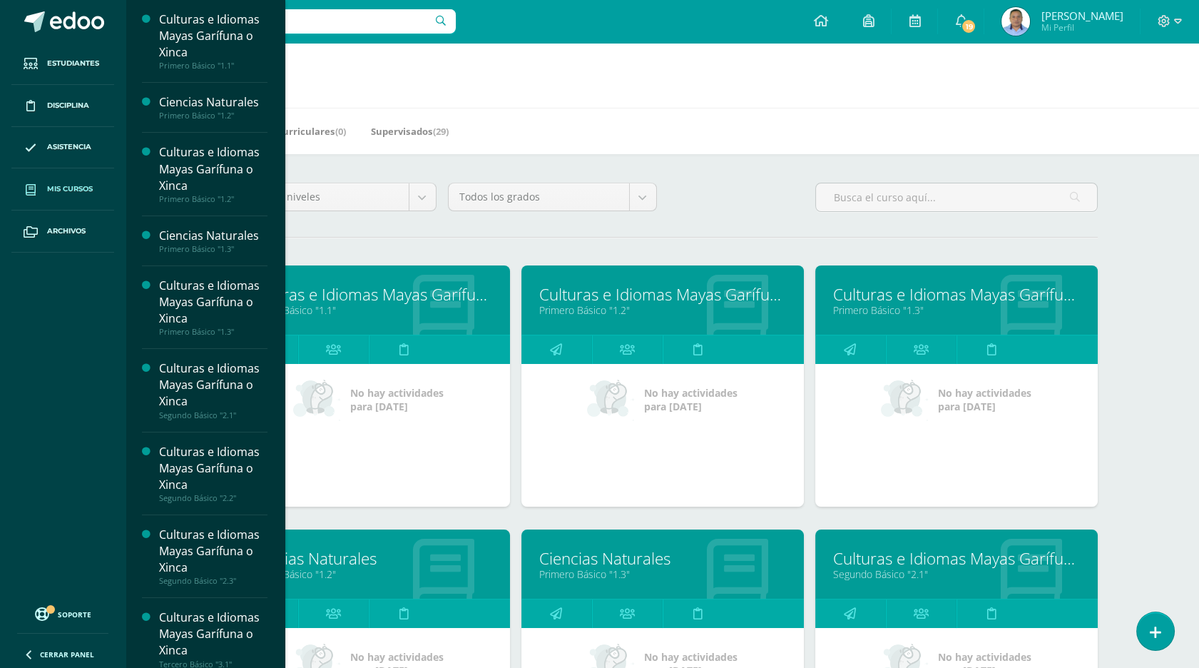
click at [183, 100] on h1 "Mis cursos" at bounding box center [662, 75] width 1039 height 65
click at [78, 148] on span "Asistencia" at bounding box center [69, 146] width 44 height 11
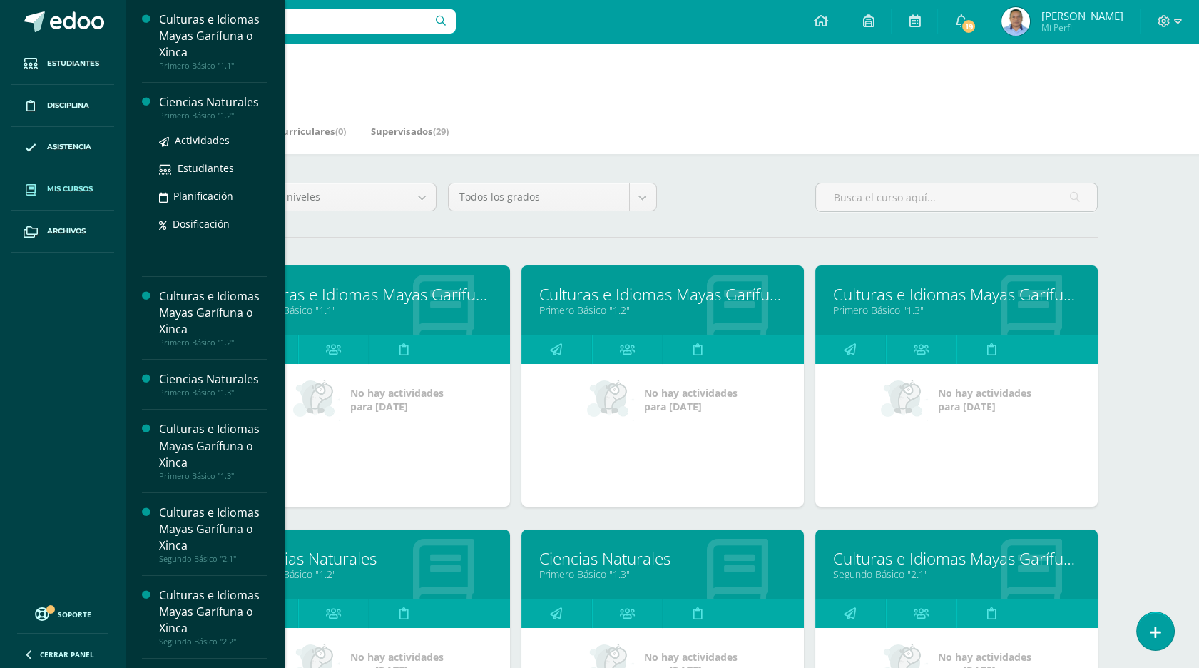
click at [175, 109] on div "Mis Cursos (11) Mis Extracurriculares (0) Supervisados (29)" at bounding box center [680, 131] width 1108 height 46
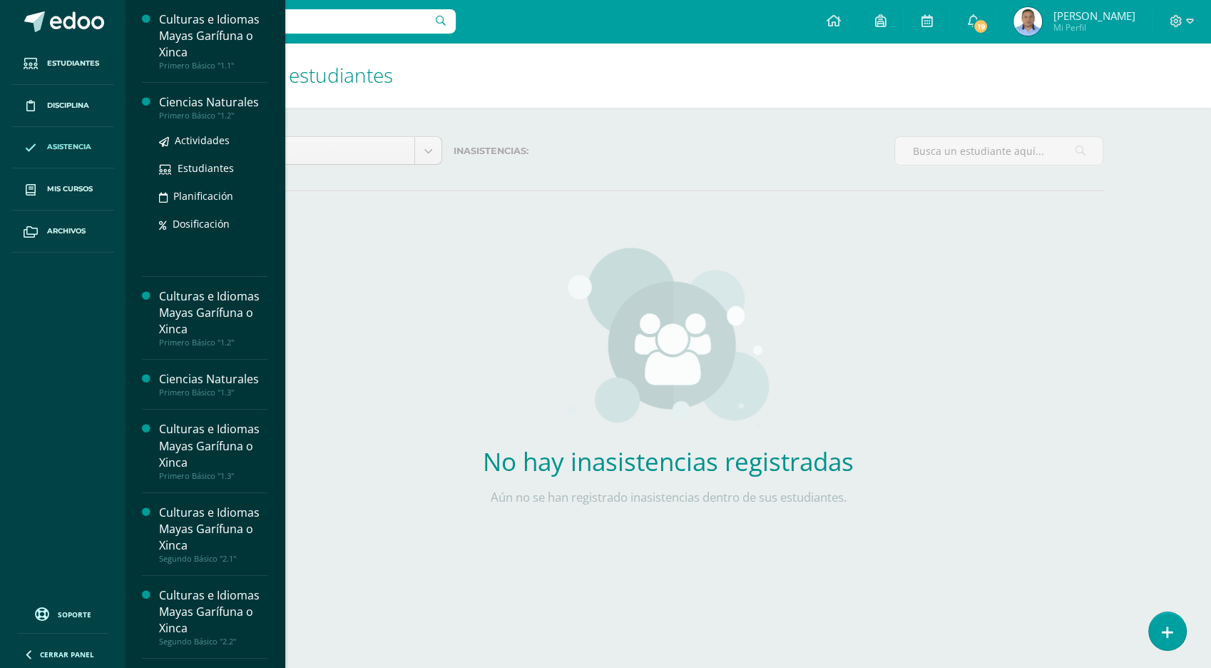
click at [203, 114] on div "Primero Básico "1.2"" at bounding box center [213, 116] width 108 height 10
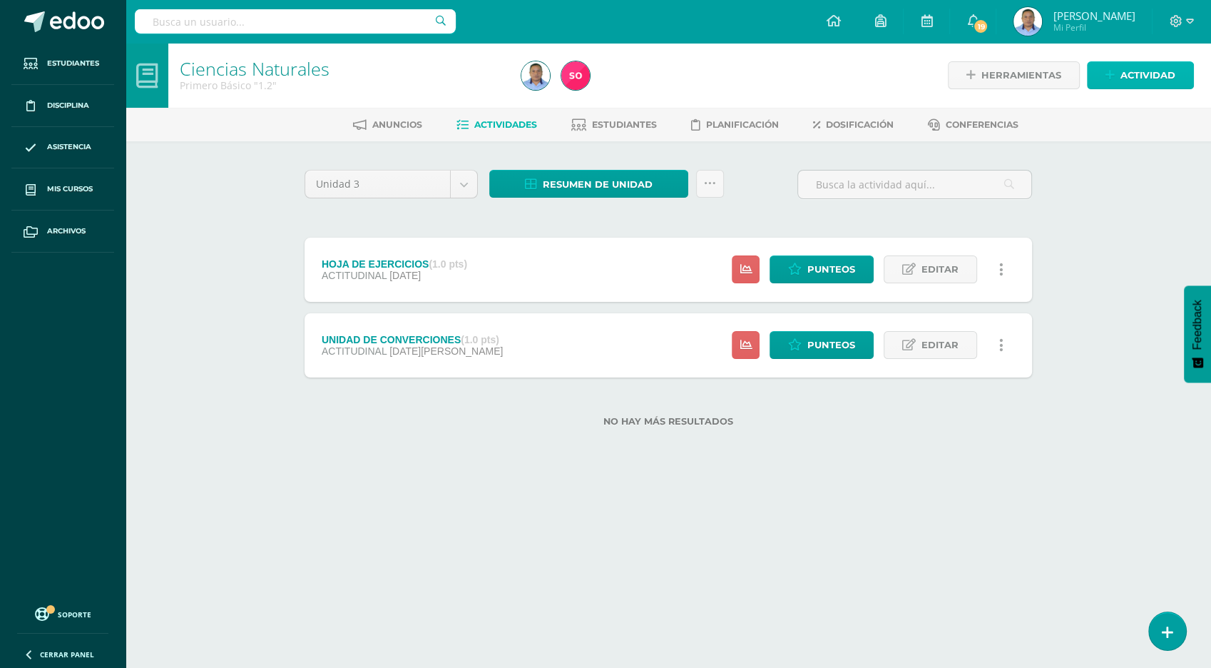
click at [1141, 77] on span "Actividad" at bounding box center [1148, 75] width 55 height 26
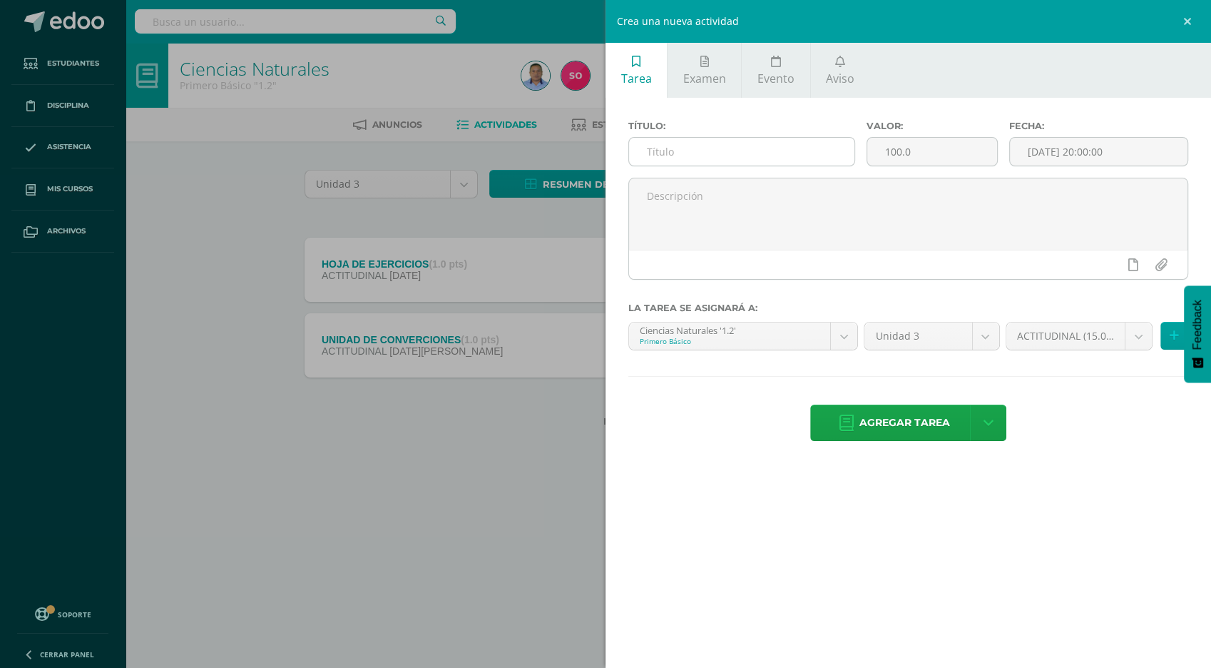
click at [710, 155] on input "text" at bounding box center [741, 152] width 225 height 28
type input "GUIA PROGRAMATICA"
click at [919, 150] on input "100.0" at bounding box center [932, 152] width 130 height 28
type input "1"
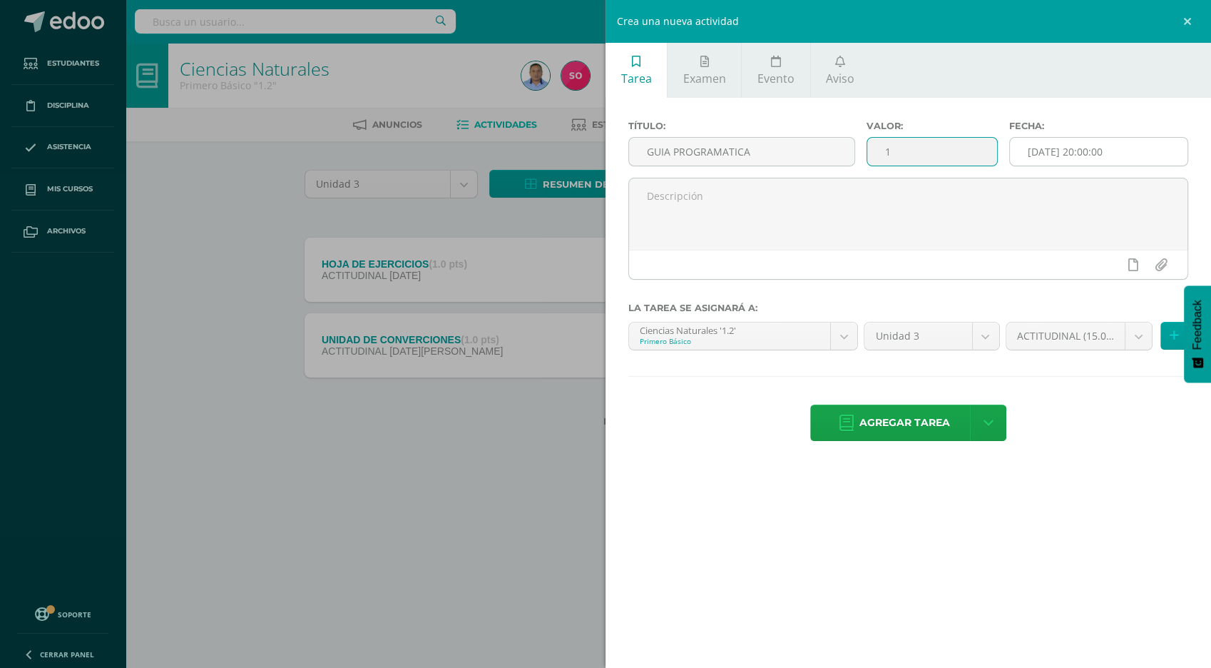
click at [1057, 153] on input "2025-08-10 20:00:00" at bounding box center [1099, 152] width 178 height 28
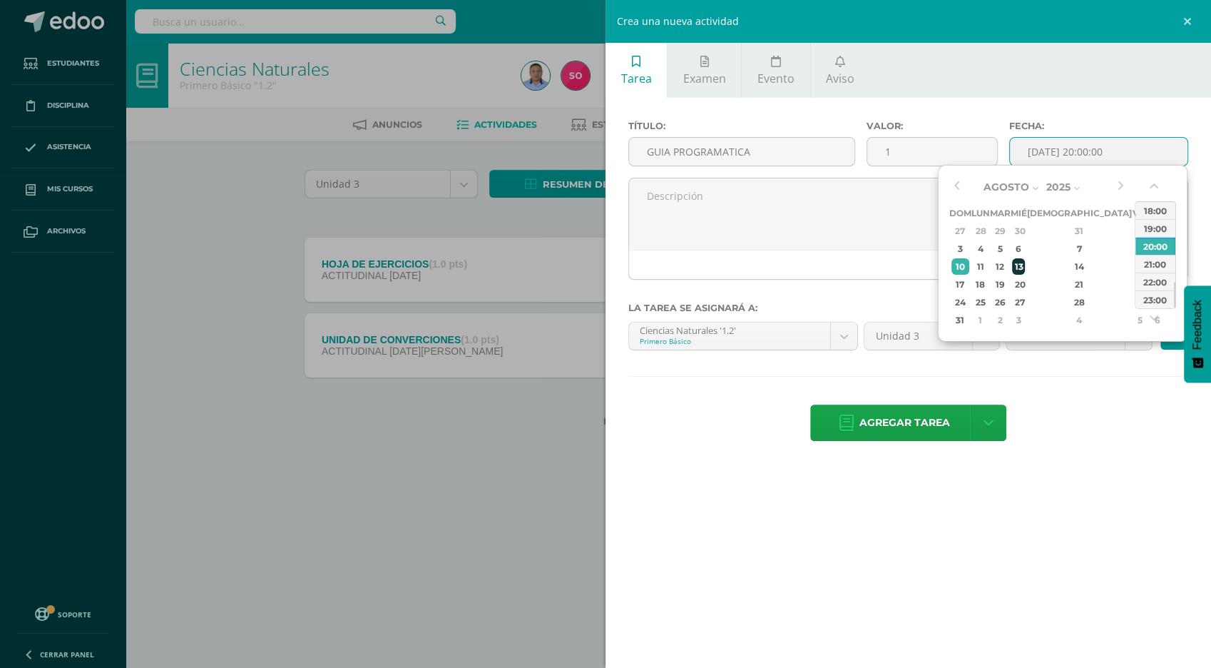
click at [1025, 267] on div "13" at bounding box center [1018, 266] width 13 height 16
click at [1134, 265] on div "15" at bounding box center [1140, 266] width 13 height 16
click at [1147, 267] on div "21:00" at bounding box center [1156, 264] width 40 height 18
type input "2025-08-15 21:00"
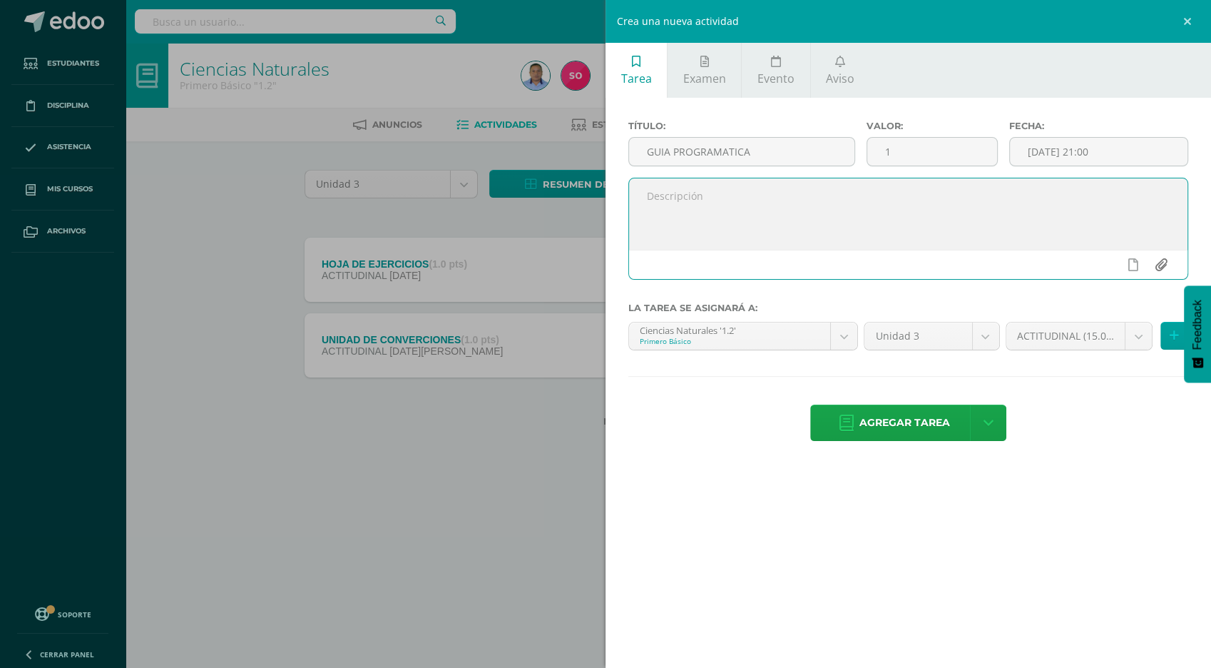
click at [1163, 267] on input "file" at bounding box center [1161, 264] width 28 height 27
type input "C:\fakepath\Primero Básico1 ciencias naturales..pdf"
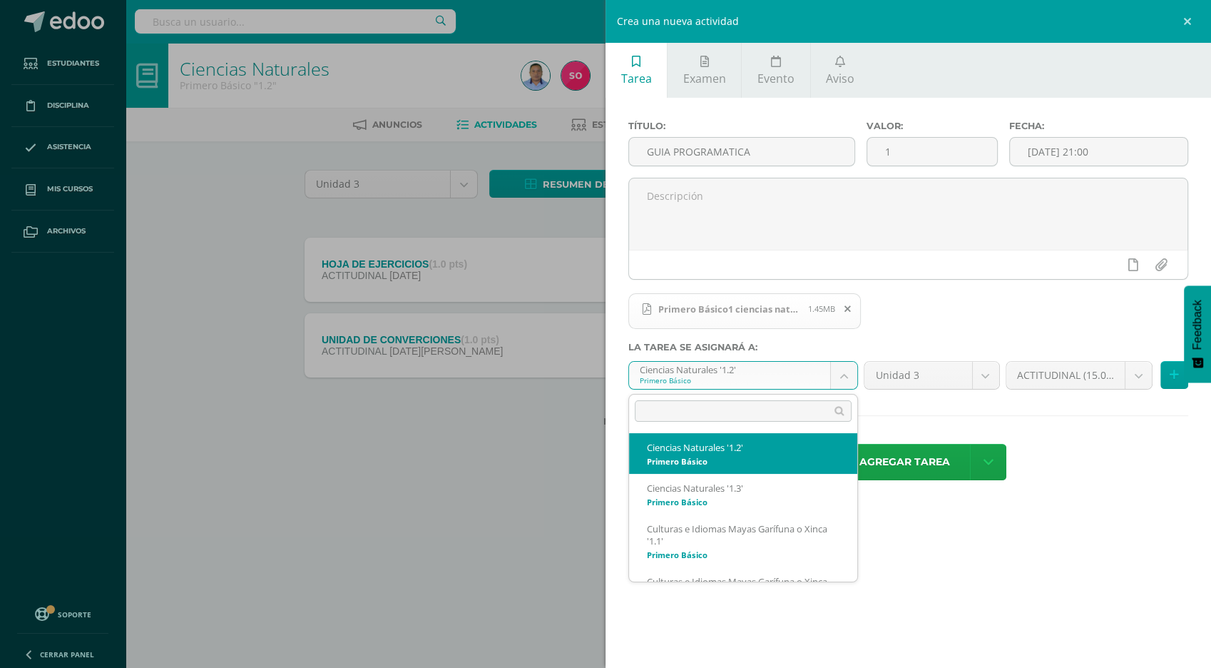
click at [845, 384] on body "Estudiantes Disciplina Asistencia Mis cursos Archivos Soporte Centro de ayuda Ú…" at bounding box center [605, 236] width 1211 height 472
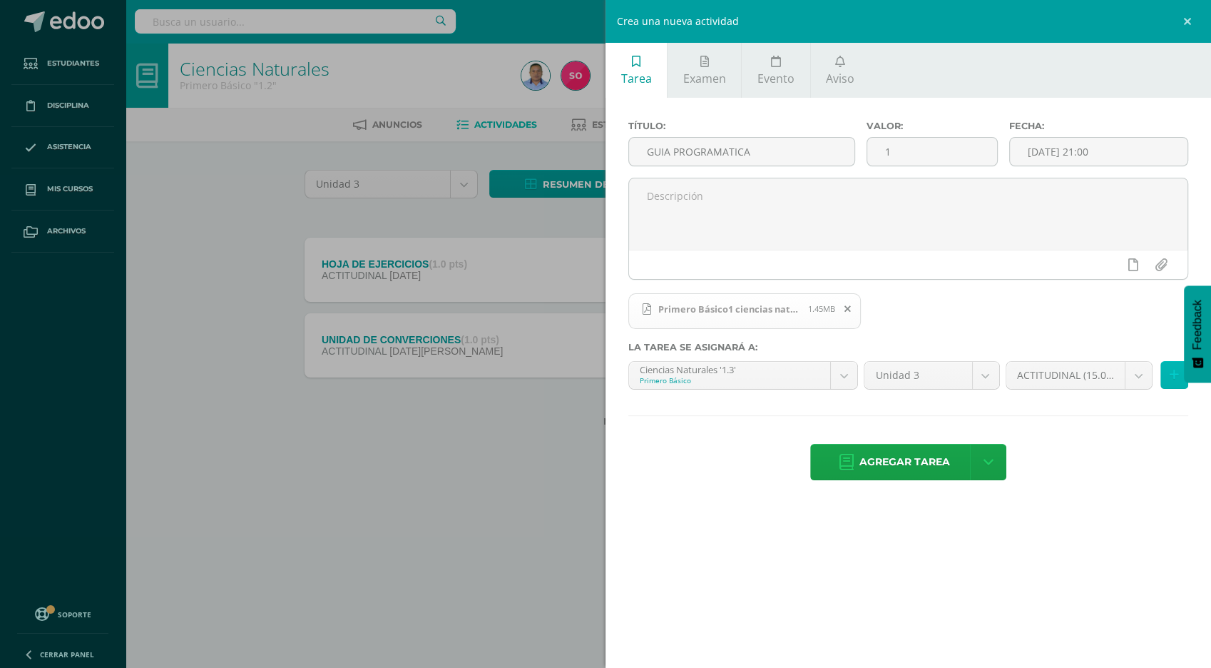
click at [1173, 380] on icon at bounding box center [1174, 375] width 9 height 12
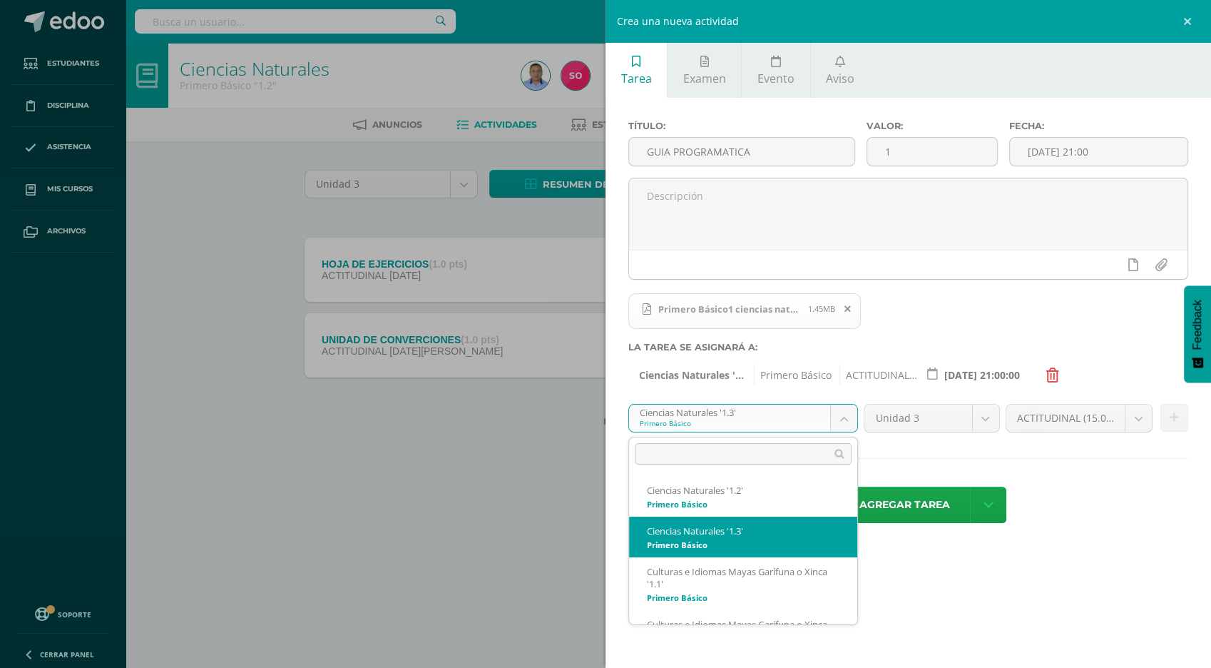
click at [846, 423] on body "Estudiantes Disciplina Asistencia Mis cursos Archivos Soporte Centro de ayuda Ú…" at bounding box center [605, 236] width 1211 height 472
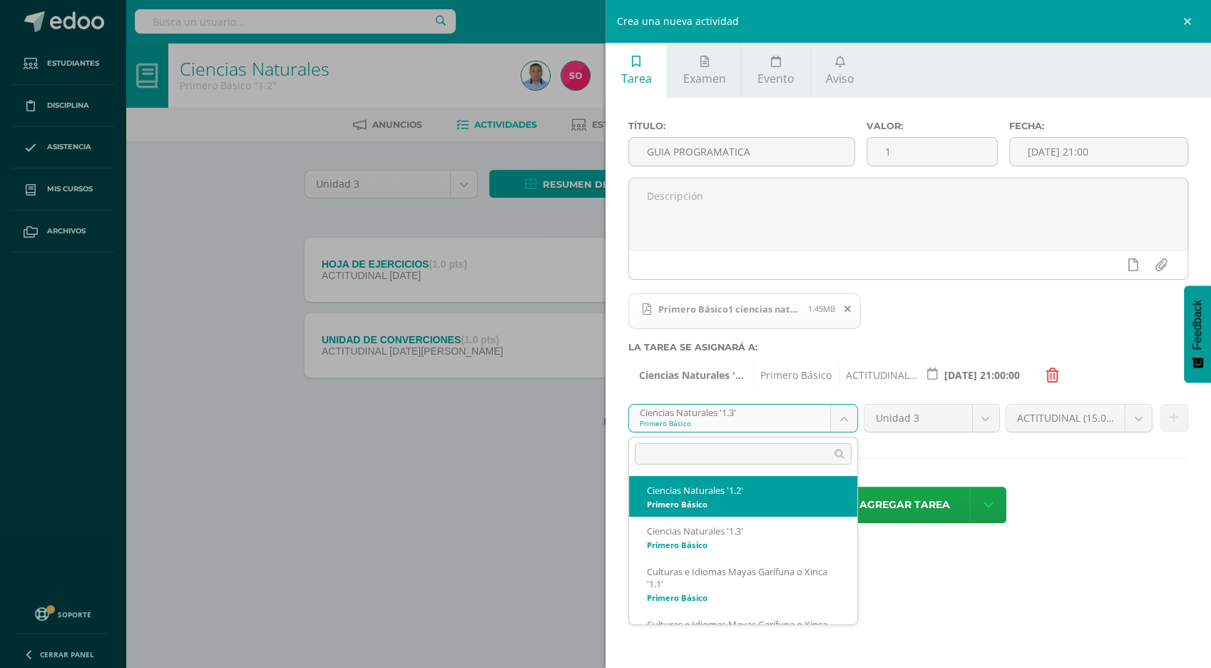
select select "32613"
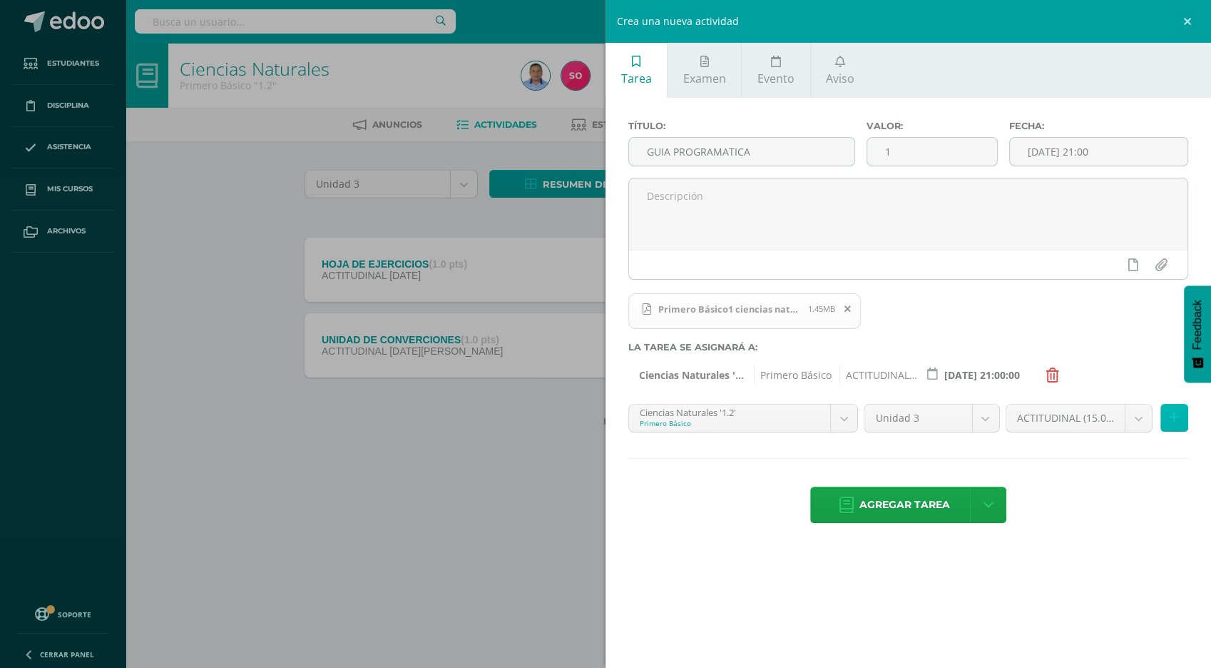
click at [1176, 424] on icon at bounding box center [1174, 418] width 9 height 12
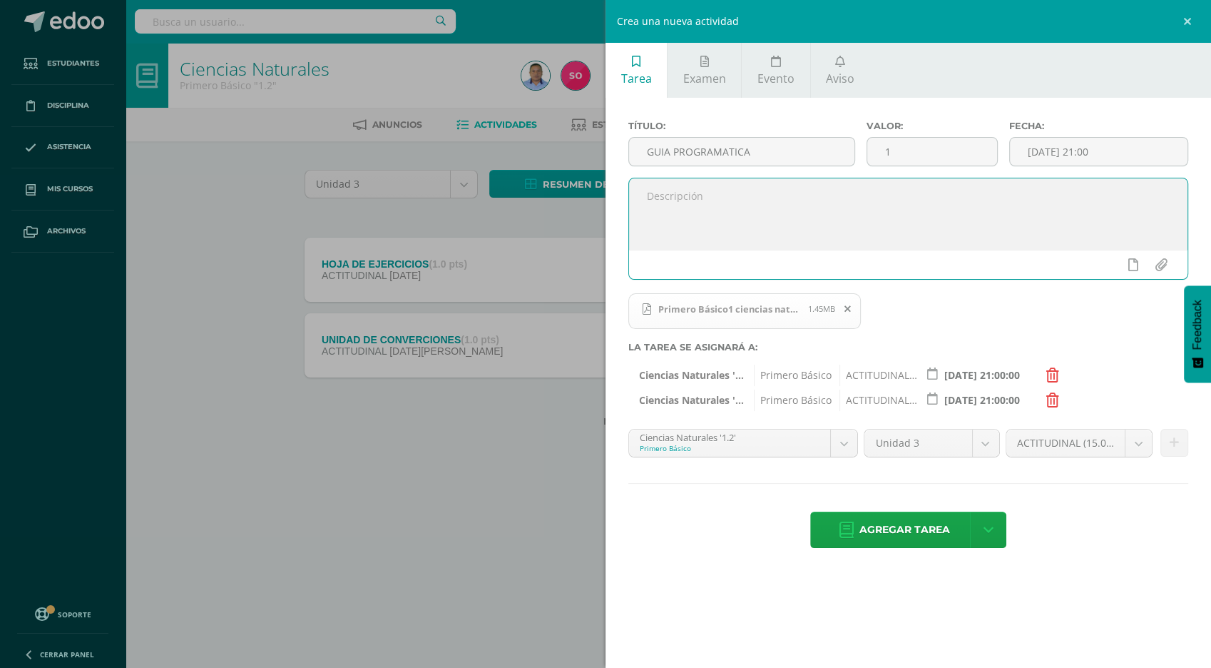
click at [663, 203] on textarea at bounding box center [908, 213] width 559 height 71
click at [790, 200] on textarea "imprimirlo y subirlo firmado ppr los padres de familia." at bounding box center [908, 213] width 559 height 71
type textarea "imprimirlo y subirlo firmado por los padres de familia."
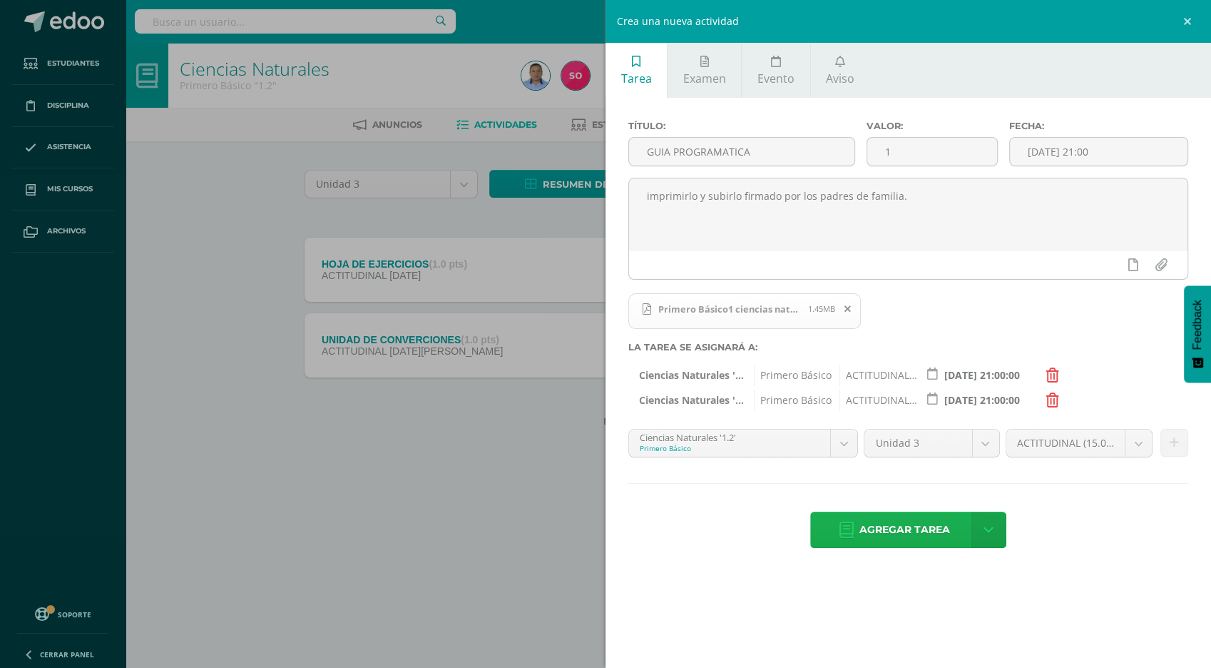
click at [904, 529] on span "Agregar tarea" at bounding box center [905, 529] width 91 height 35
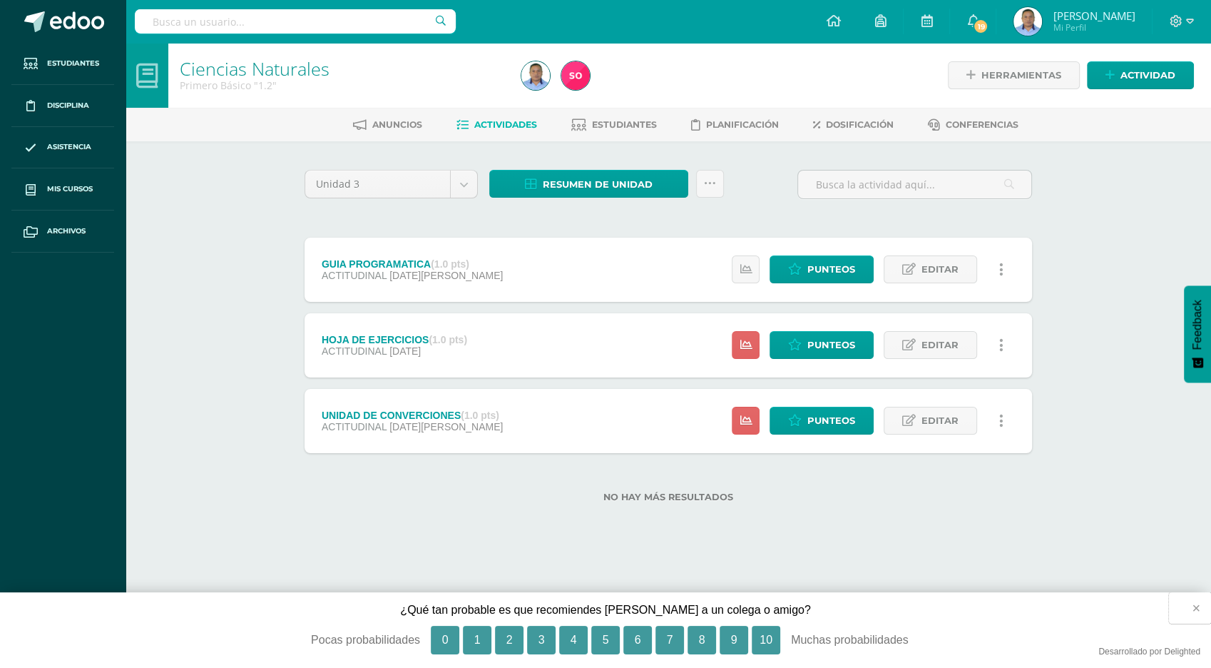
click at [1194, 603] on button "×" at bounding box center [1190, 607] width 42 height 31
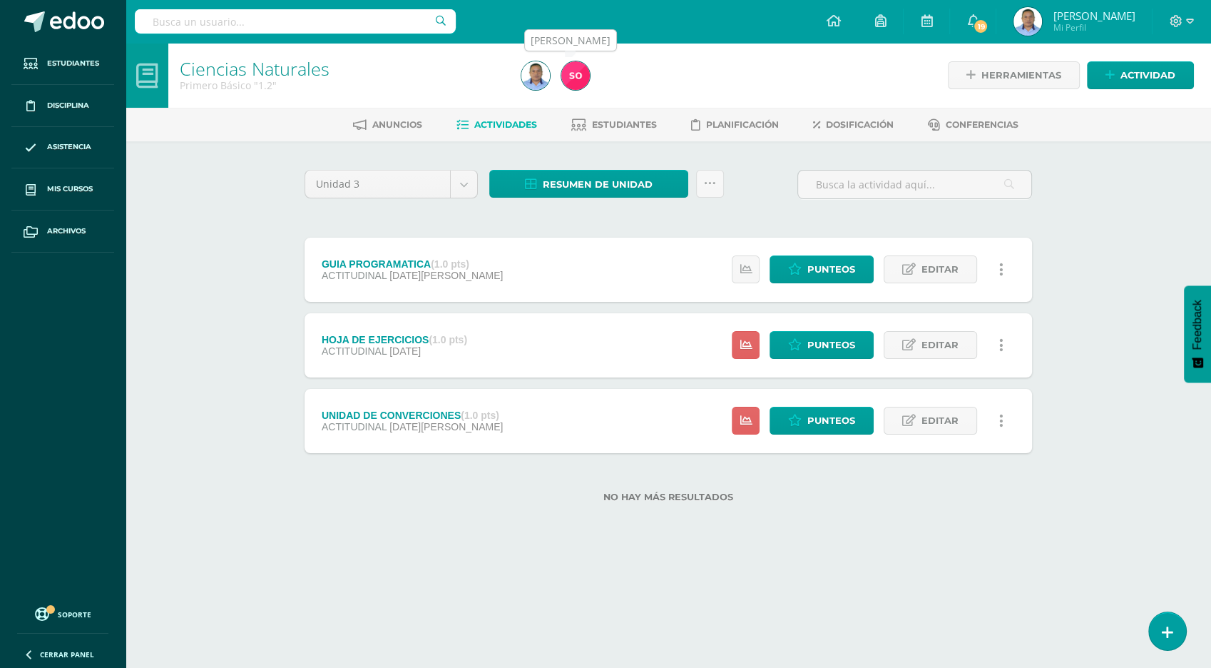
click at [576, 75] on img at bounding box center [575, 75] width 29 height 29
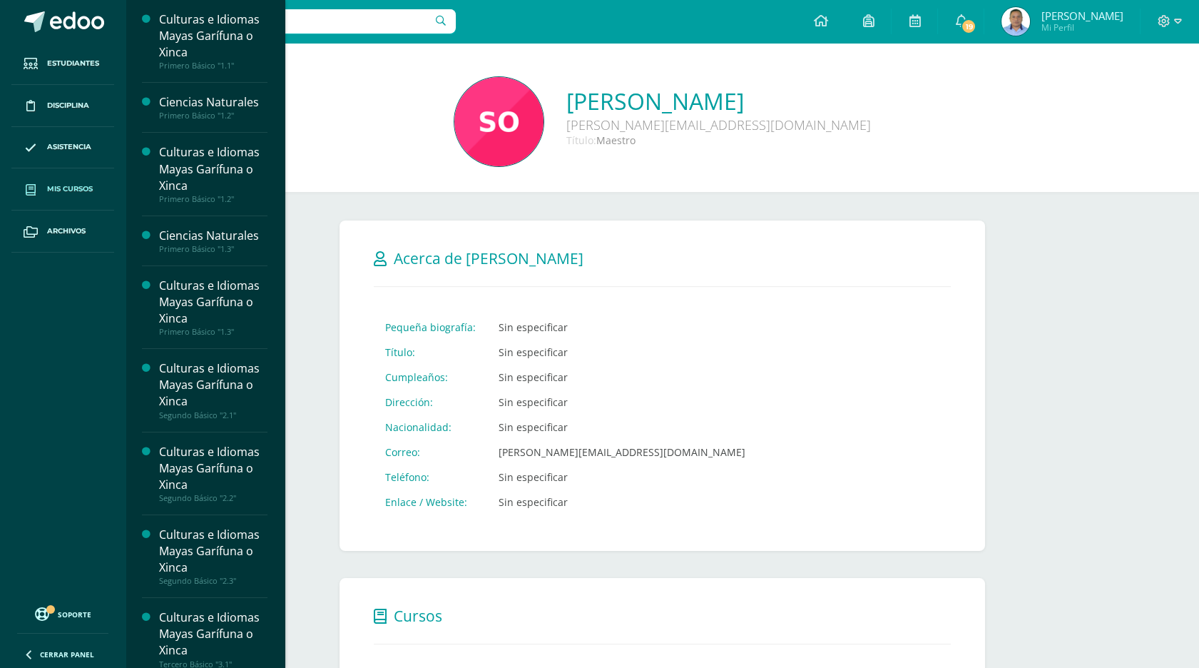
click at [69, 191] on span "Mis cursos" at bounding box center [70, 188] width 46 height 11
